Goal: Transaction & Acquisition: Purchase product/service

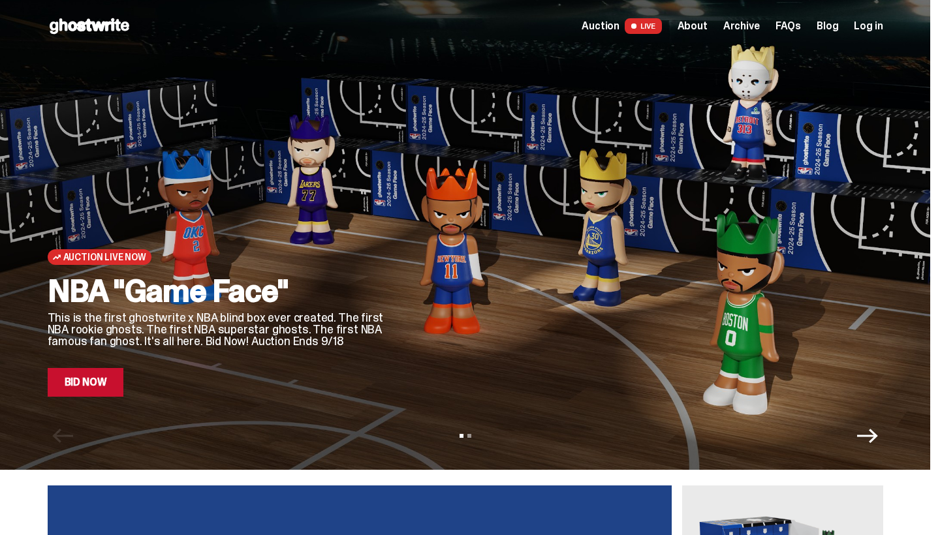
click at [91, 395] on link "Bid Now" at bounding box center [86, 382] width 76 height 29
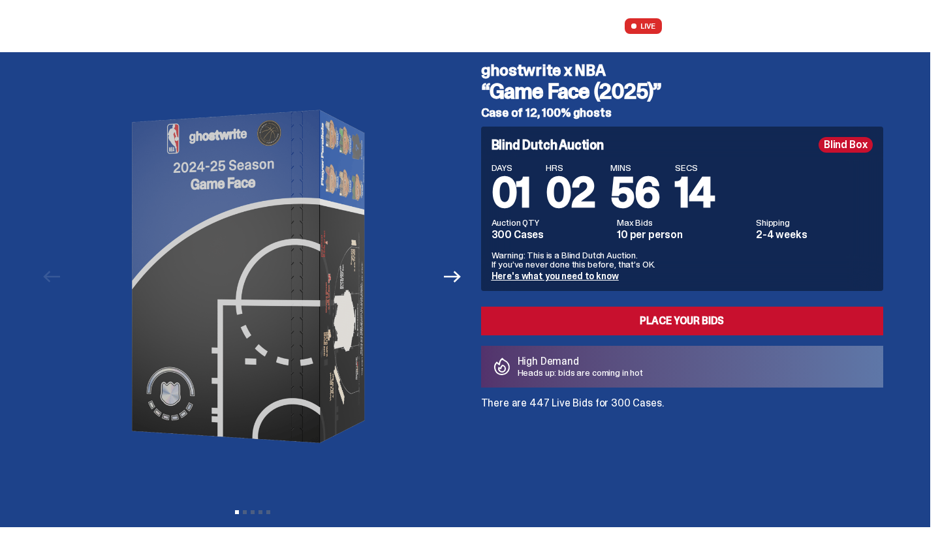
click at [554, 274] on link "Here's what you need to know" at bounding box center [554, 276] width 127 height 12
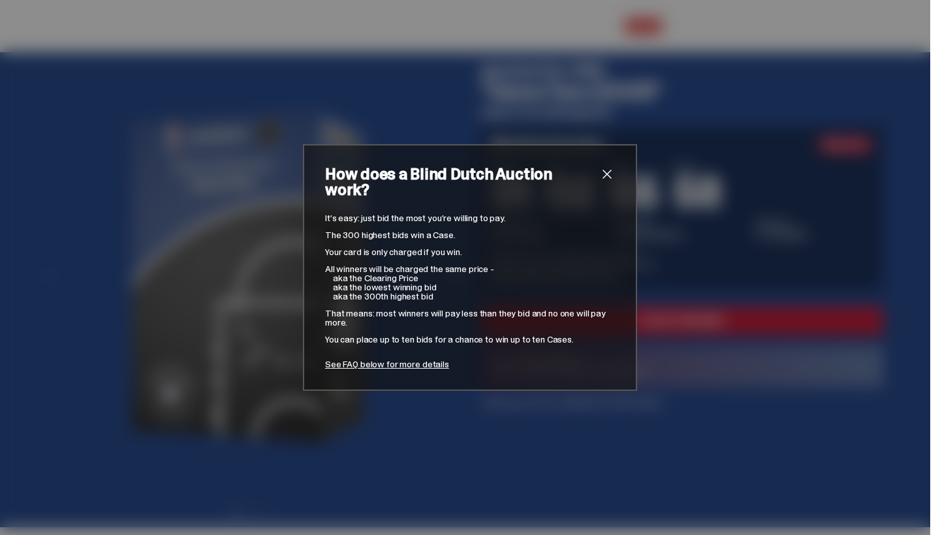
click at [613, 181] on span "close" at bounding box center [607, 174] width 16 height 16
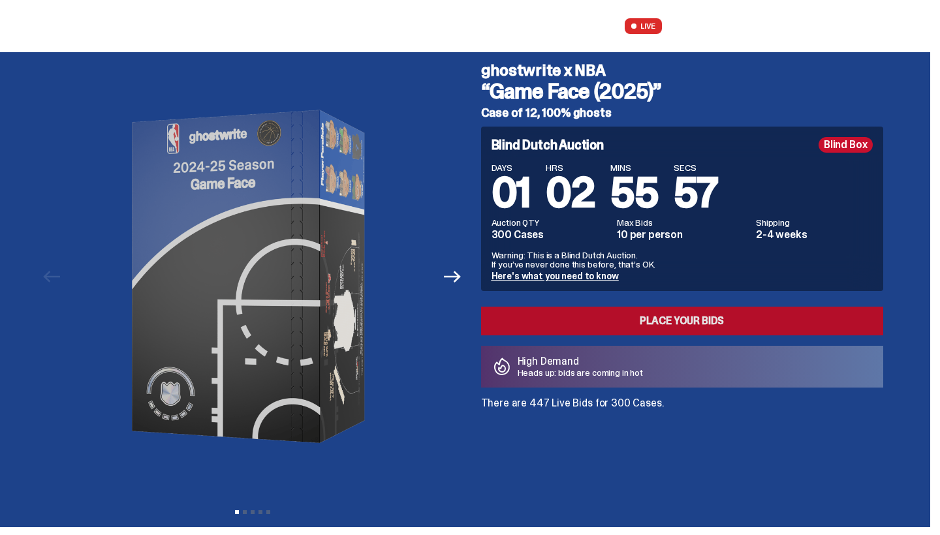
click at [649, 311] on link "Place your Bids" at bounding box center [682, 321] width 402 height 29
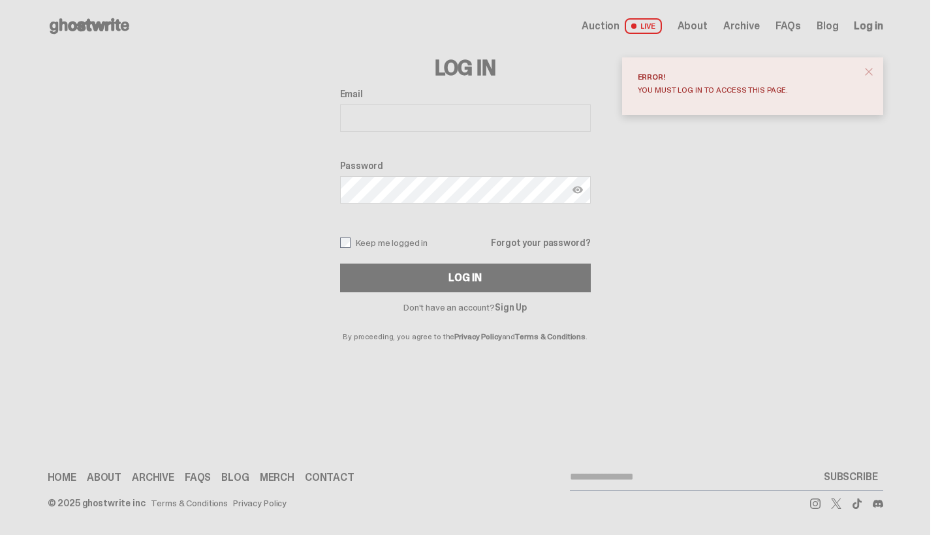
click at [513, 313] on p "By proceeding, you agree to the Privacy Policy and Terms & Conditions ." at bounding box center [465, 326] width 251 height 29
click at [513, 308] on link "Sign Up" at bounding box center [511, 307] width 32 height 12
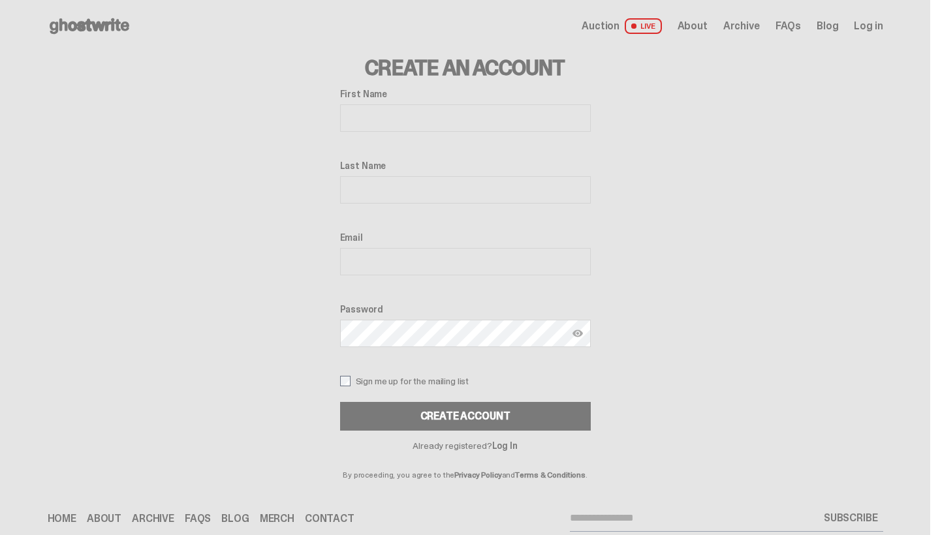
click at [429, 133] on div "First Name" at bounding box center [465, 112] width 251 height 46
type input "******"
type input "********"
click at [493, 277] on div "Email" at bounding box center [465, 255] width 251 height 46
click at [476, 269] on input "Email" at bounding box center [465, 261] width 251 height 27
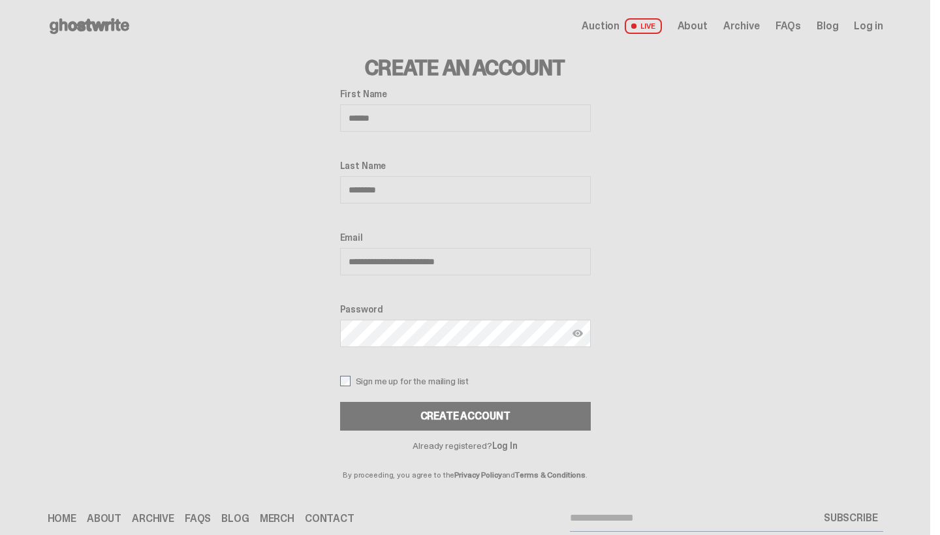
type input "**********"
click at [493, 414] on div "Create Account" at bounding box center [465, 416] width 90 height 10
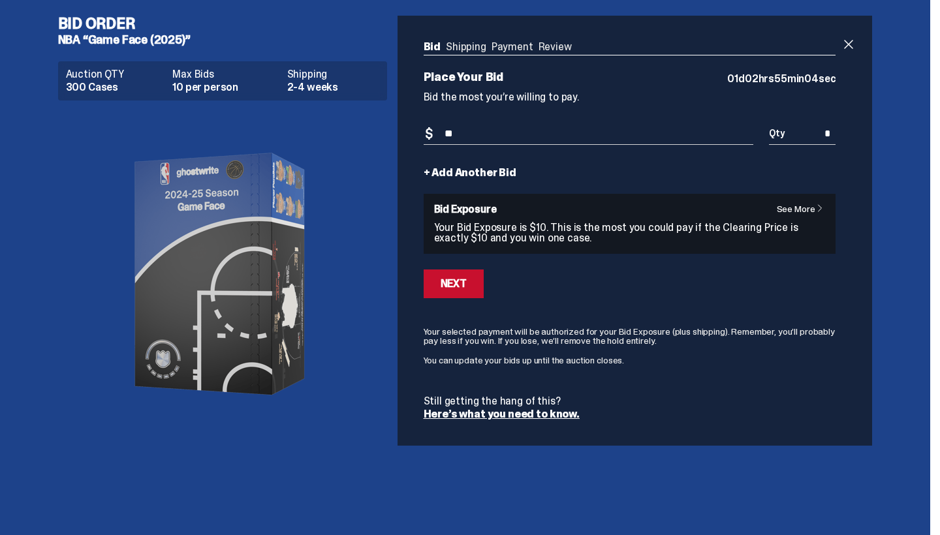
type input "*"
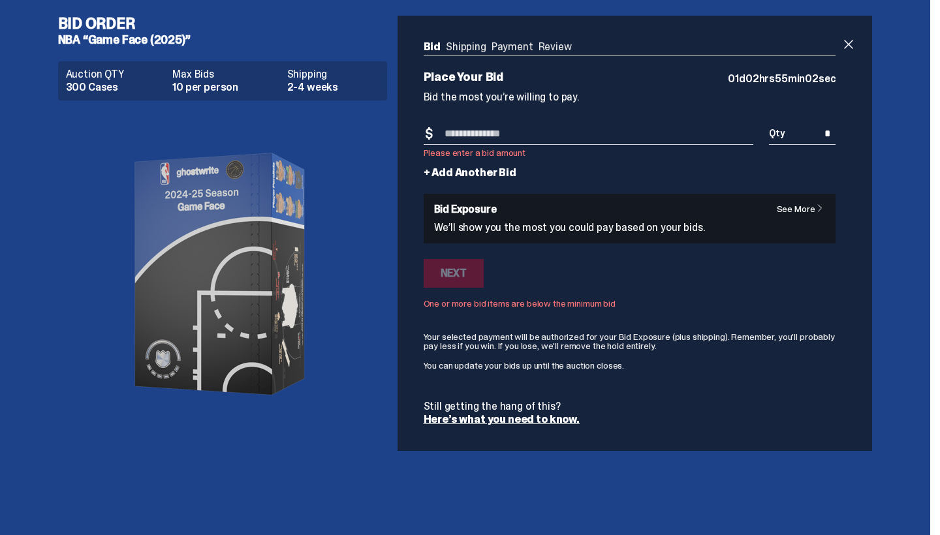
click at [812, 132] on input "*" at bounding box center [802, 134] width 67 height 22
click at [827, 134] on input "*" at bounding box center [802, 134] width 67 height 22
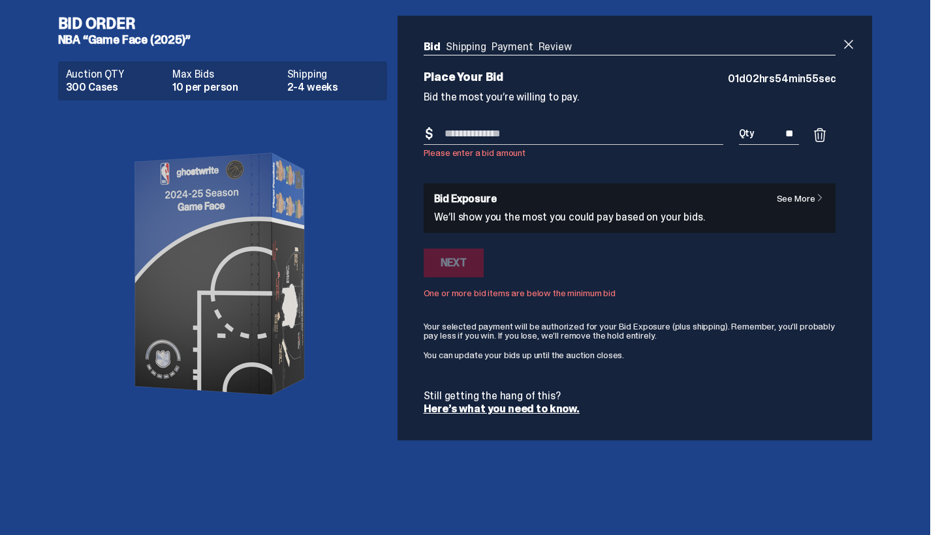
type input "*"
type input "**"
click at [617, 133] on input "Bid Amount" at bounding box center [572, 134] width 299 height 22
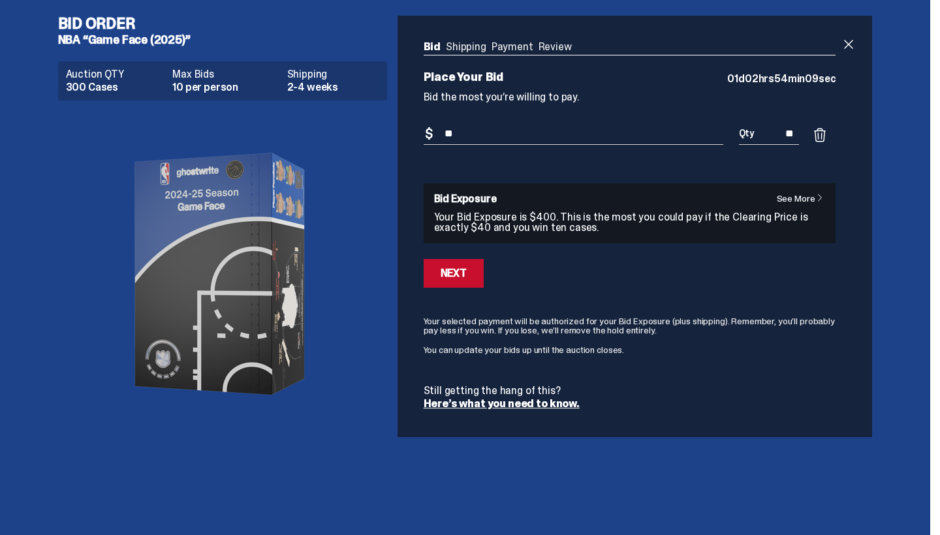
type input "**"
click at [791, 130] on input "**" at bounding box center [769, 134] width 61 height 22
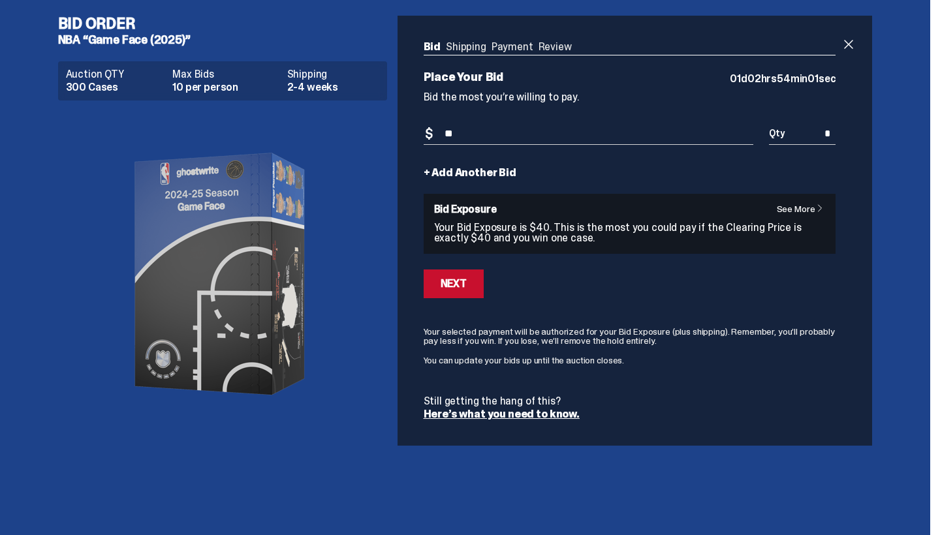
type input "*"
click at [543, 407] on link "Here’s what you need to know." at bounding box center [501, 414] width 156 height 14
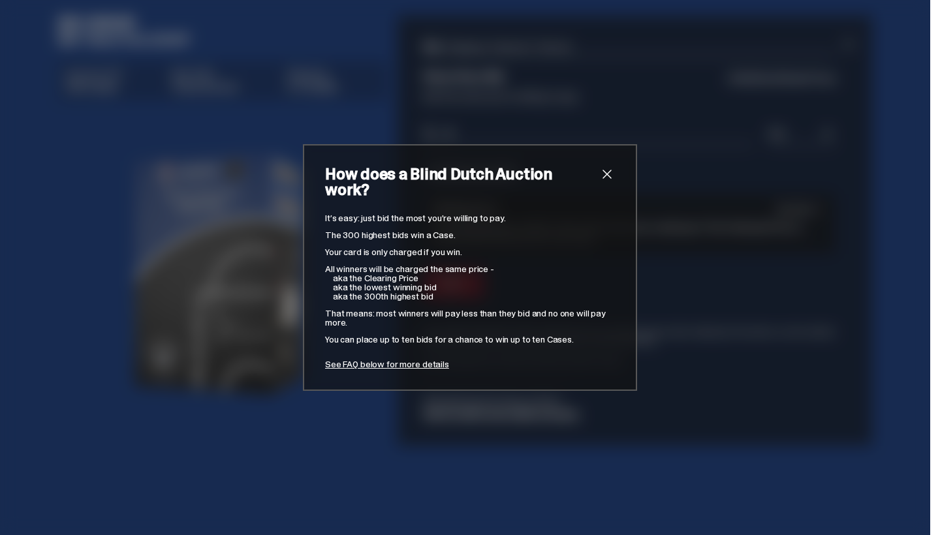
click at [604, 180] on span "close" at bounding box center [607, 174] width 16 height 16
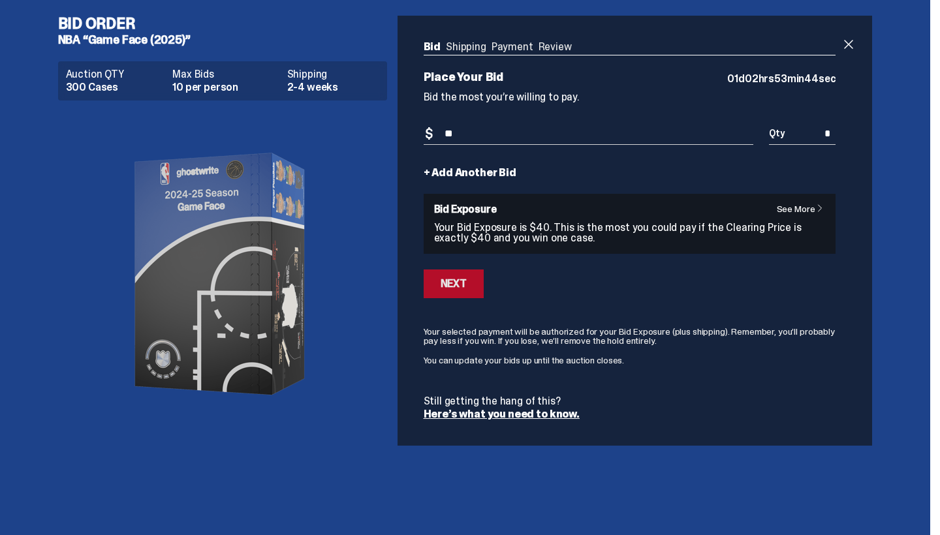
click at [467, 279] on div "Next" at bounding box center [453, 284] width 26 height 10
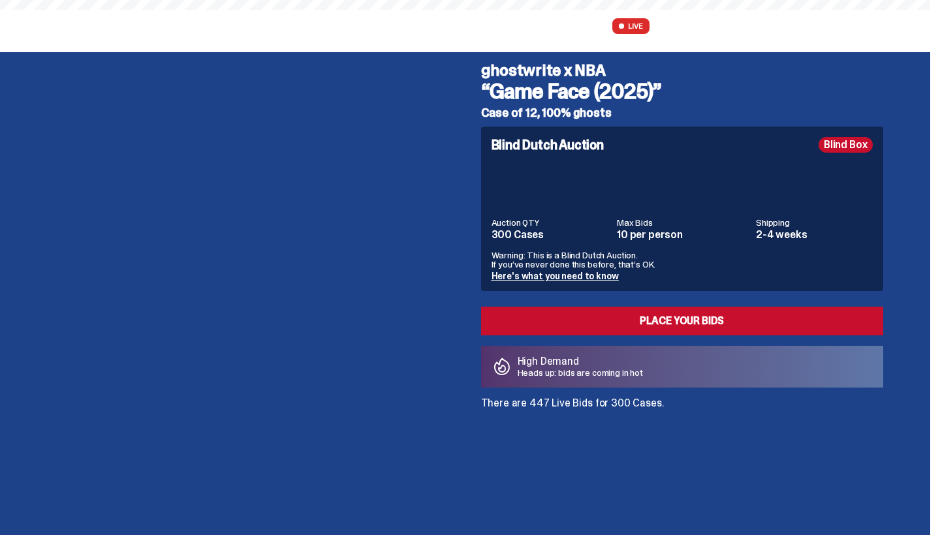
click at [600, 27] on span "Auction" at bounding box center [588, 26] width 38 height 10
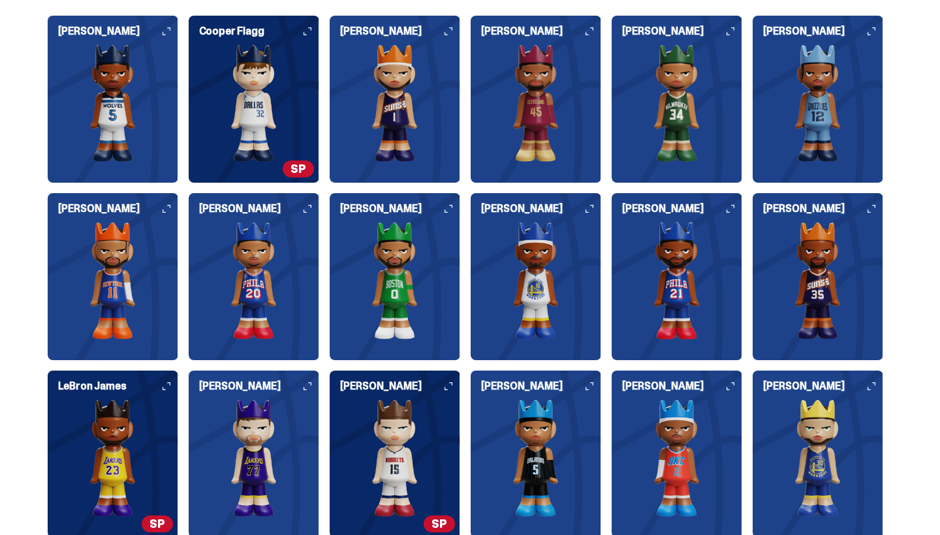
scroll to position [1416, 0]
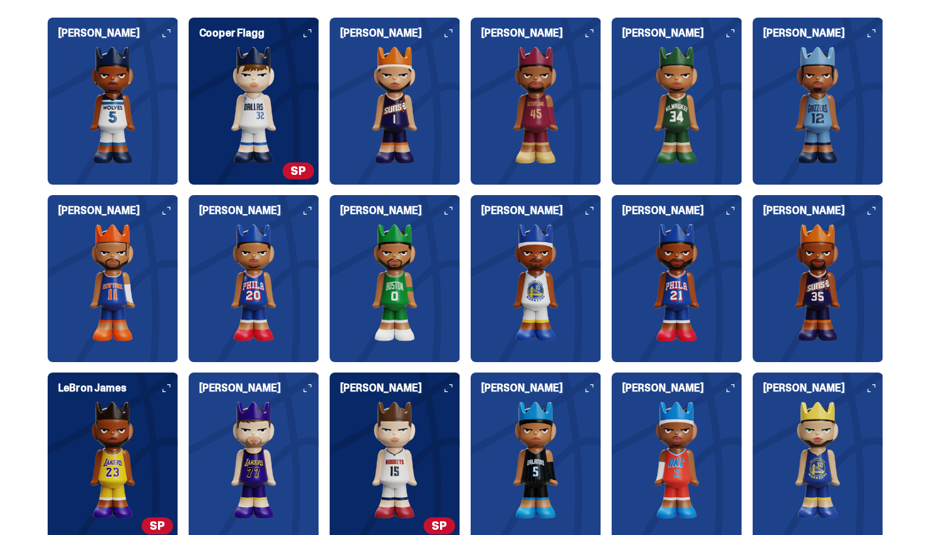
click at [805, 58] on img at bounding box center [817, 104] width 130 height 117
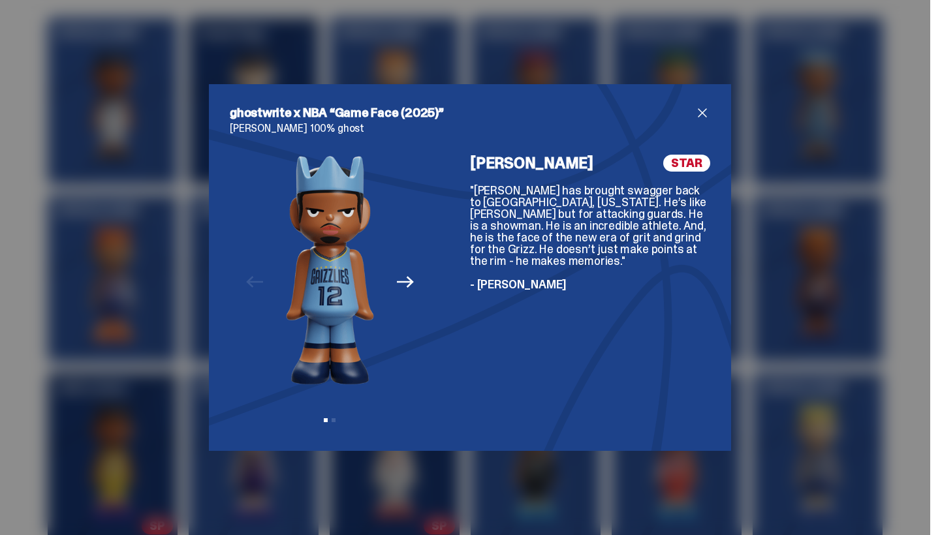
click at [393, 288] on button "Next" at bounding box center [405, 282] width 29 height 29
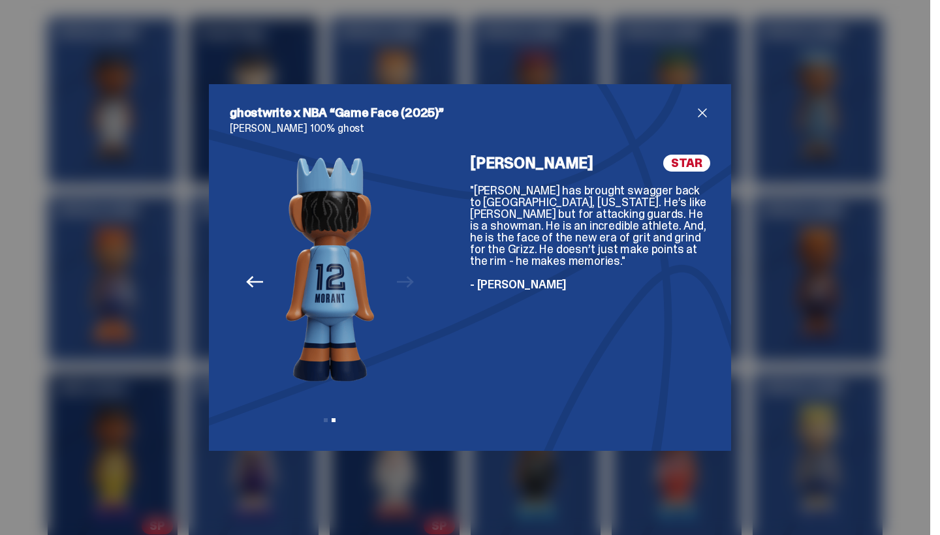
click at [703, 108] on span "close" at bounding box center [702, 113] width 16 height 16
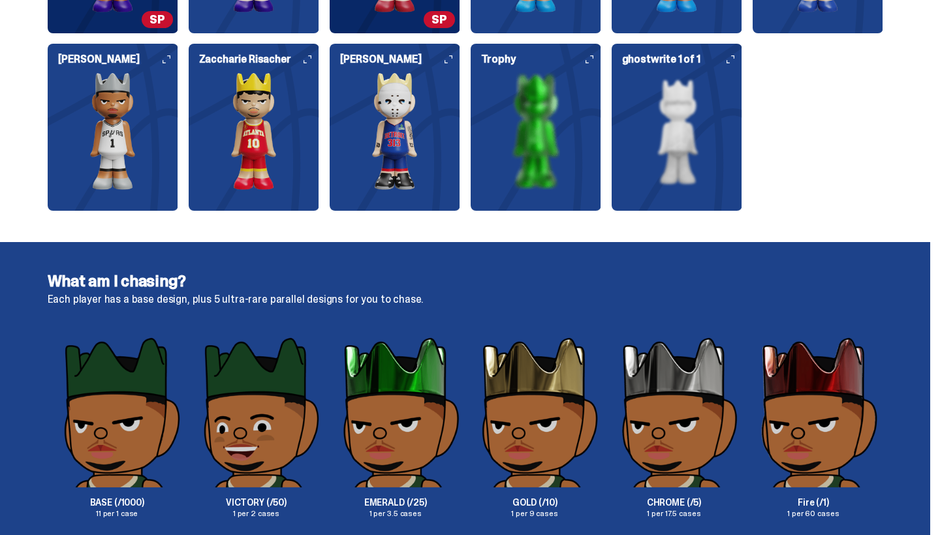
scroll to position [1941, 0]
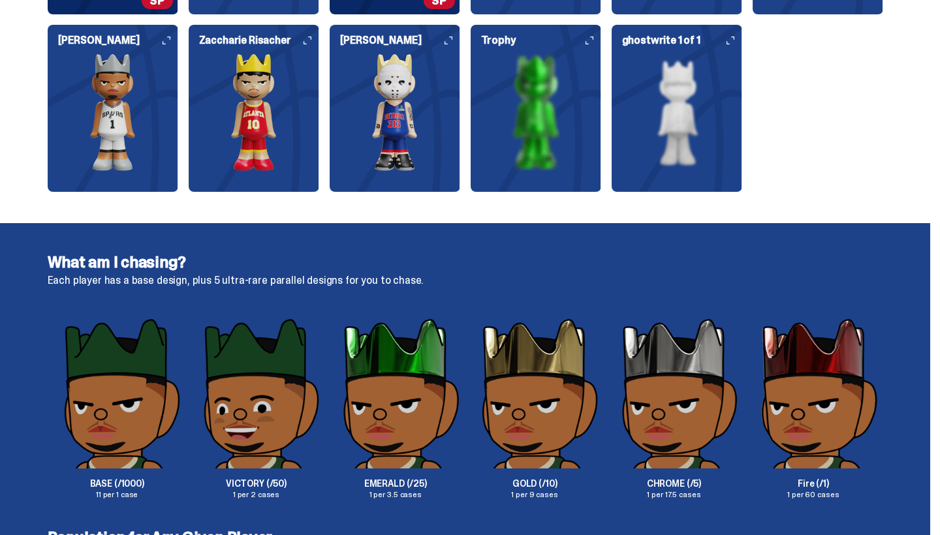
click at [690, 114] on img at bounding box center [676, 112] width 130 height 117
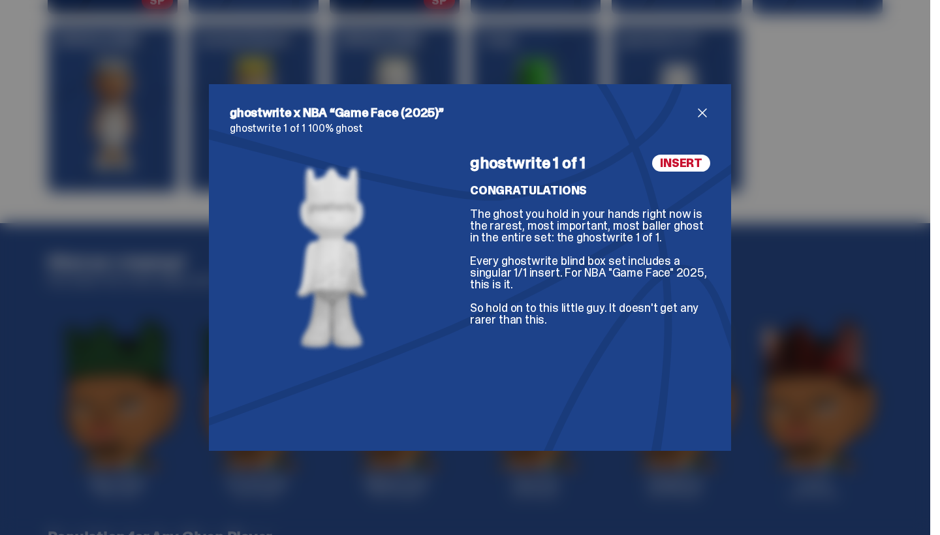
click at [690, 115] on h2 "ghostwrite x NBA “Game Face (2025)”" at bounding box center [462, 113] width 465 height 16
click at [701, 113] on span "close" at bounding box center [702, 113] width 16 height 16
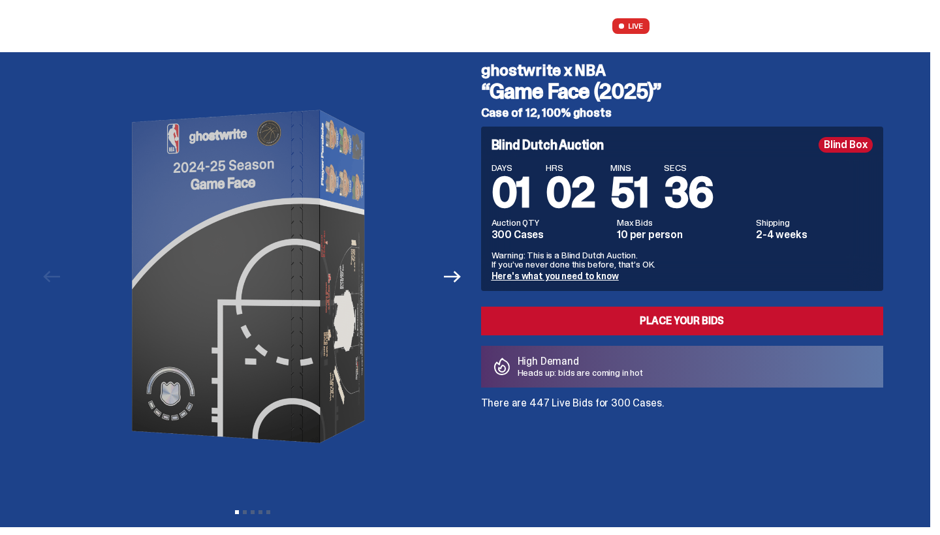
scroll to position [0, 0]
click at [78, 22] on use at bounding box center [90, 26] width 80 height 16
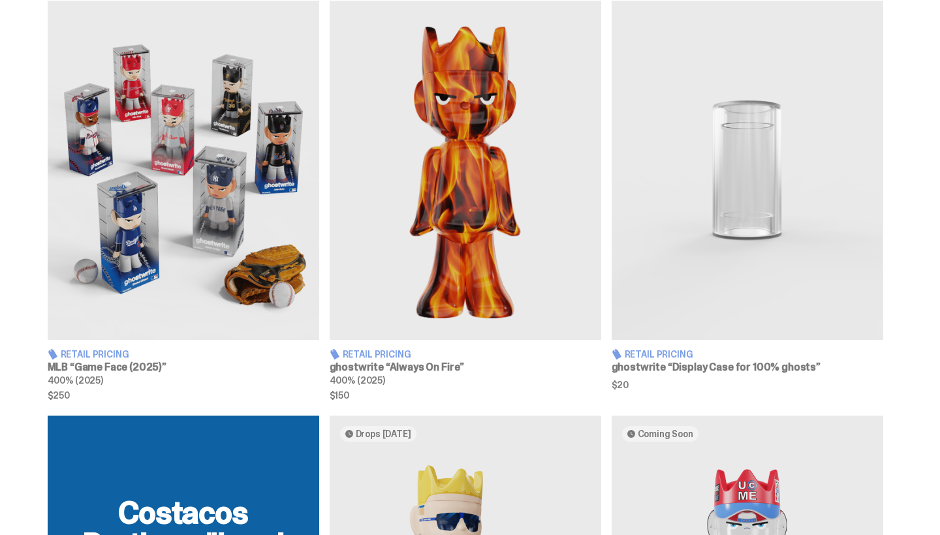
scroll to position [799, 0]
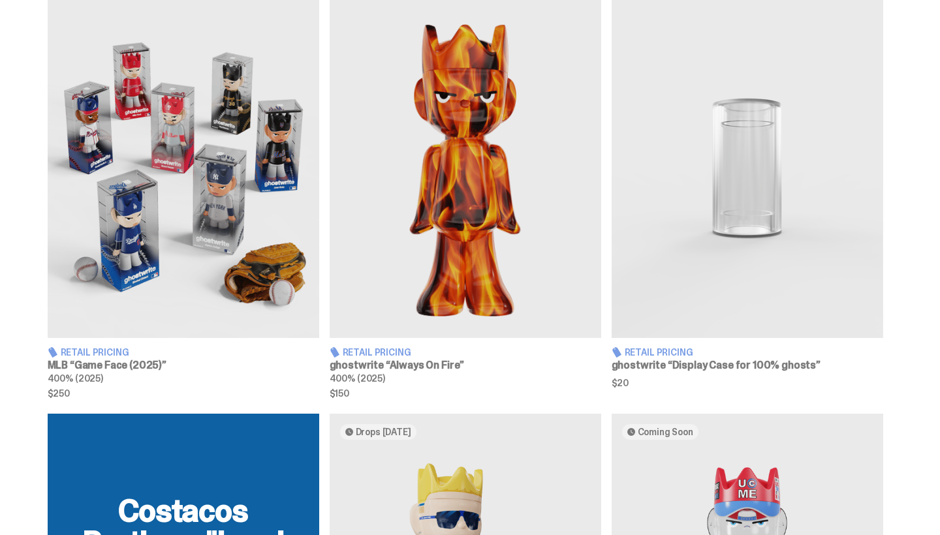
click at [199, 233] on img at bounding box center [183, 168] width 271 height 339
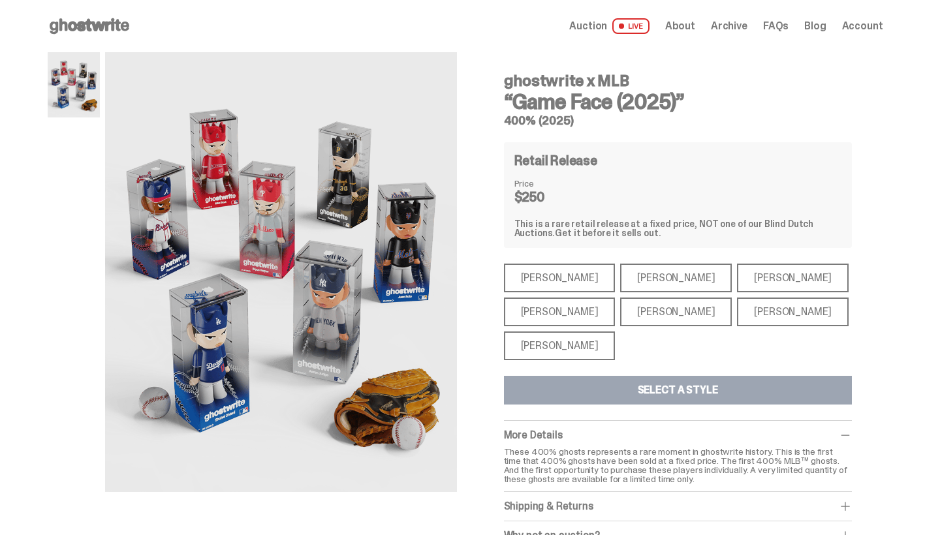
click at [635, 269] on div "[PERSON_NAME]" at bounding box center [676, 278] width 112 height 29
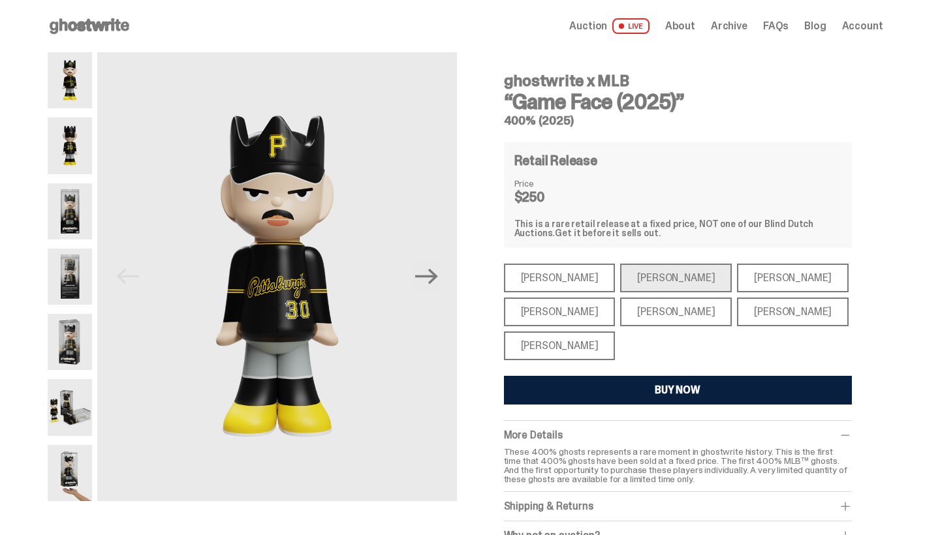
click at [737, 279] on div "[PERSON_NAME]" at bounding box center [793, 278] width 112 height 29
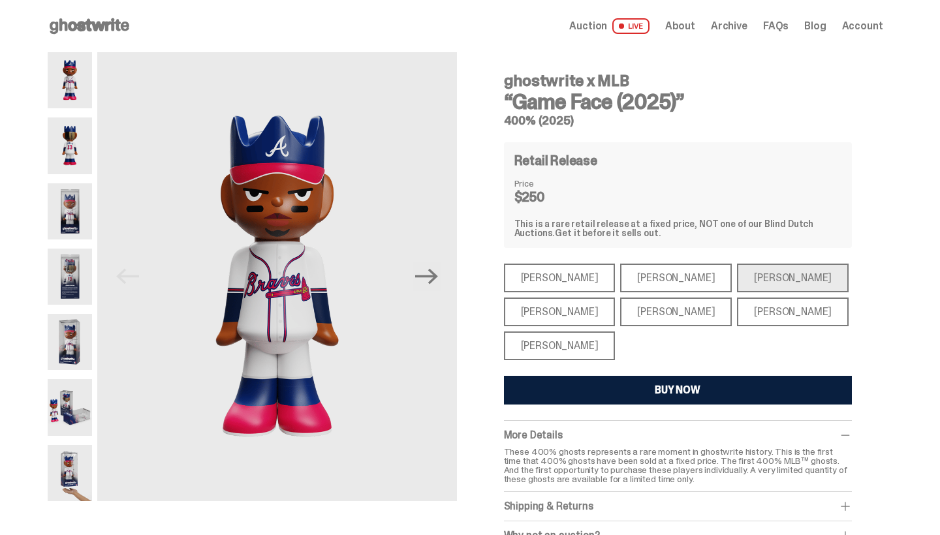
click at [570, 350] on div "[PERSON_NAME]" at bounding box center [560, 345] width 112 height 29
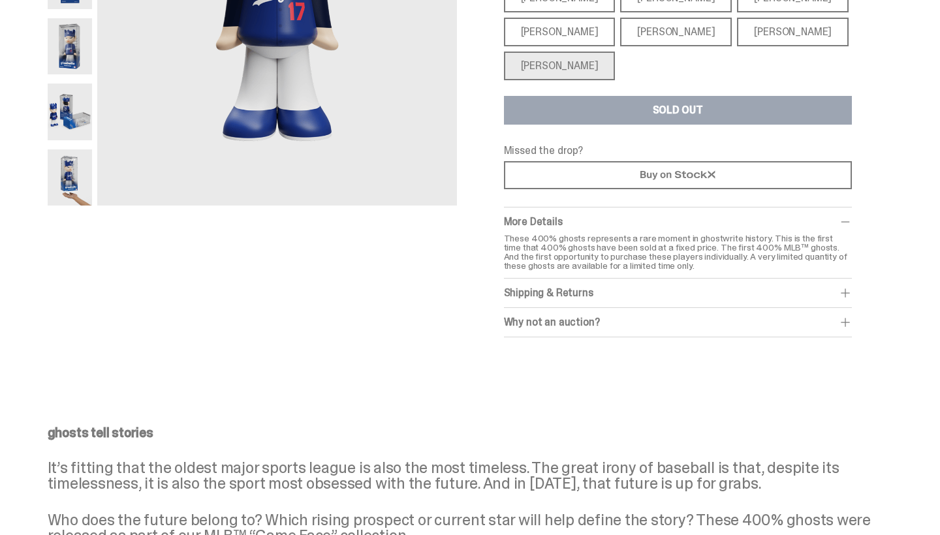
scroll to position [326, 0]
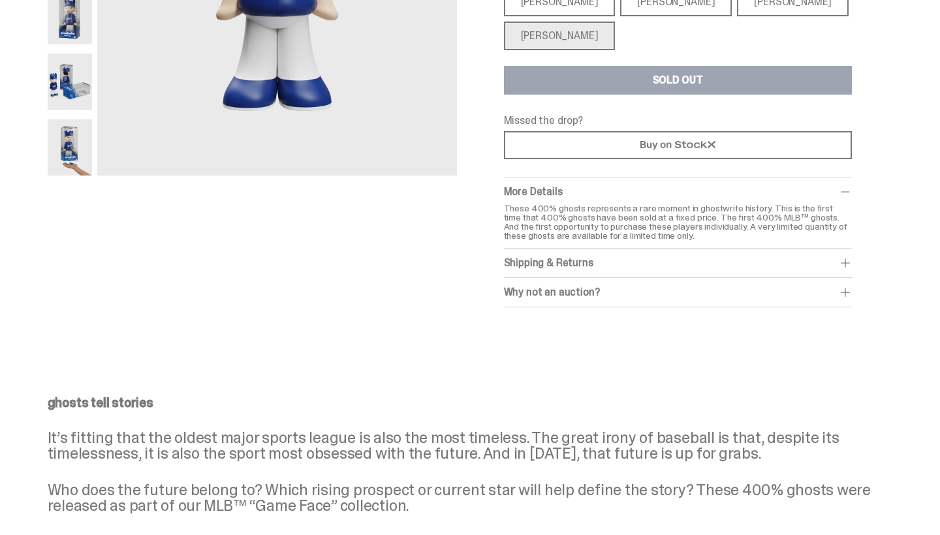
click at [555, 262] on div "Shipping & Returns" at bounding box center [678, 262] width 348 height 13
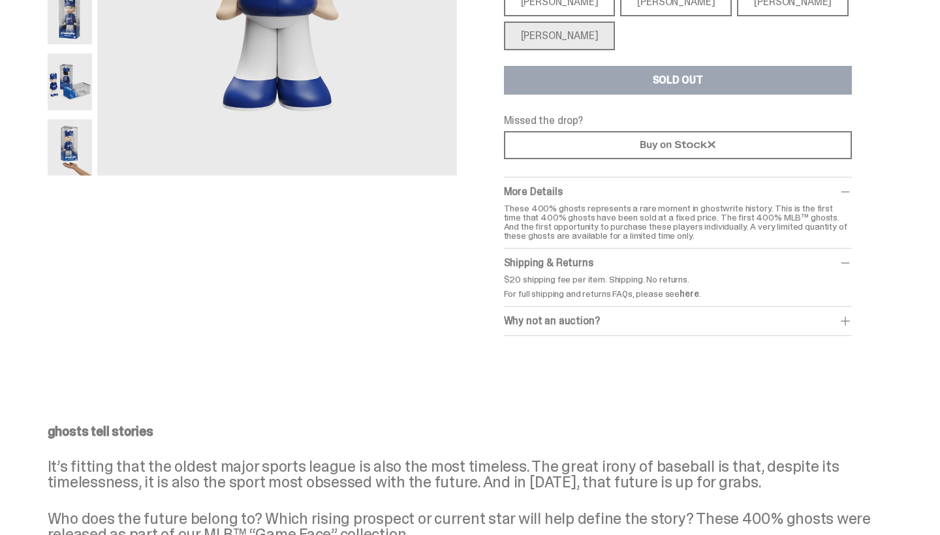
click at [558, 322] on div "Why not an auction?" at bounding box center [678, 321] width 348 height 13
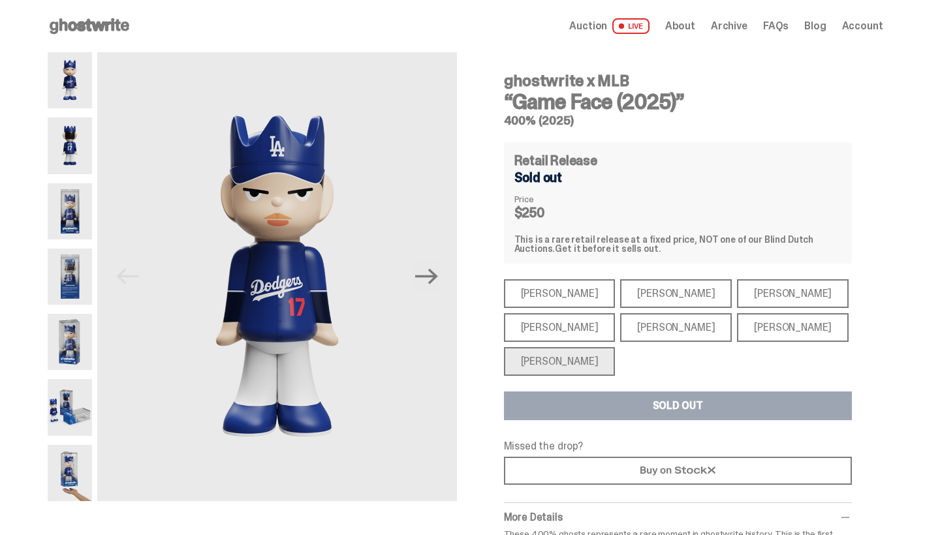
scroll to position [0, 0]
click at [100, 21] on icon at bounding box center [90, 26] width 84 height 21
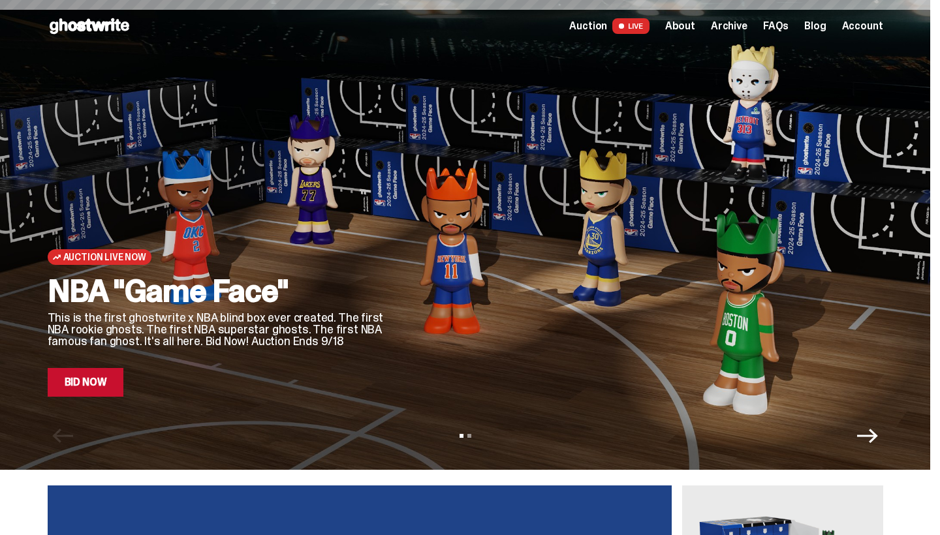
click at [624, 25] on span at bounding box center [621, 25] width 5 height 5
